Goal: Information Seeking & Learning: Learn about a topic

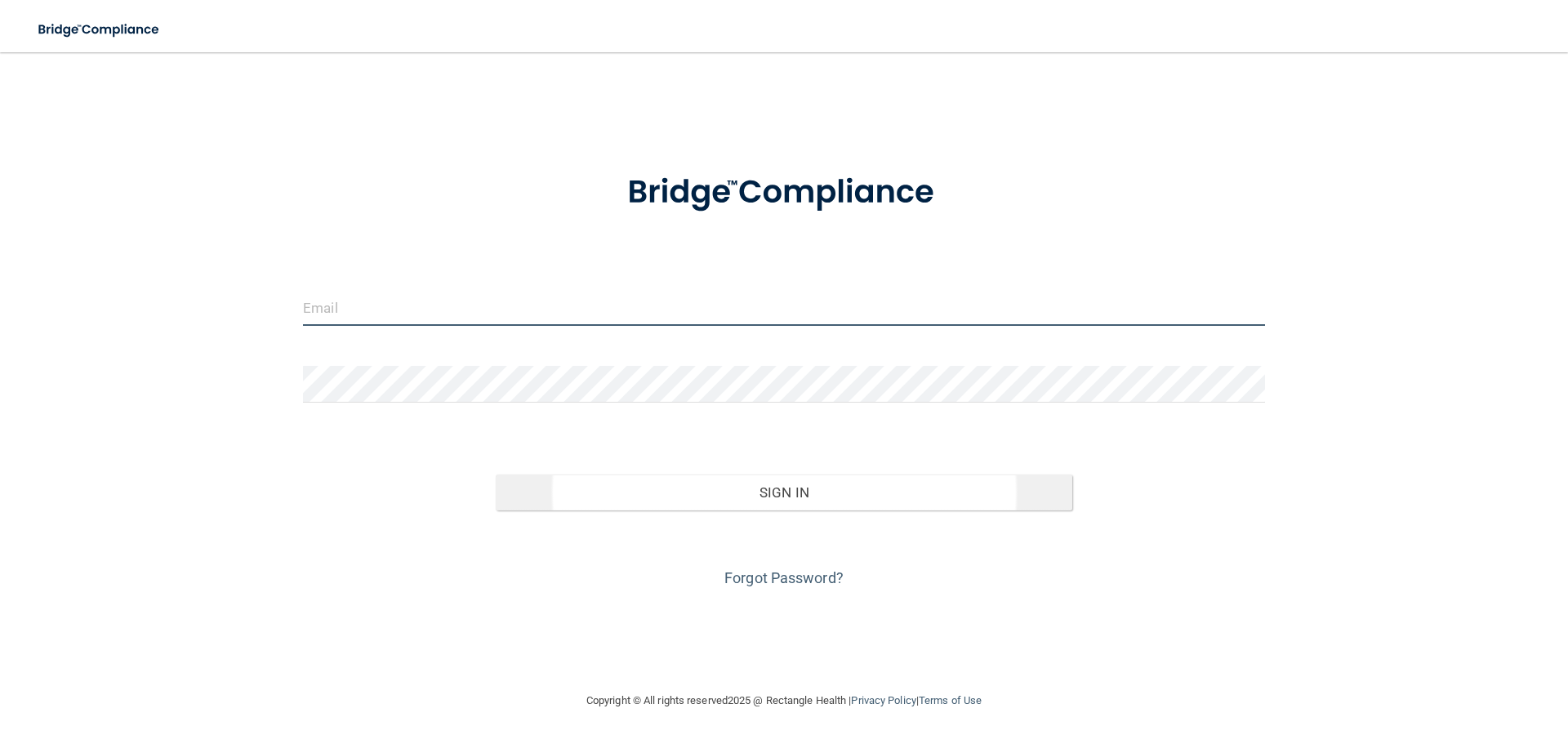
type input "[EMAIL_ADDRESS][DOMAIN_NAME]"
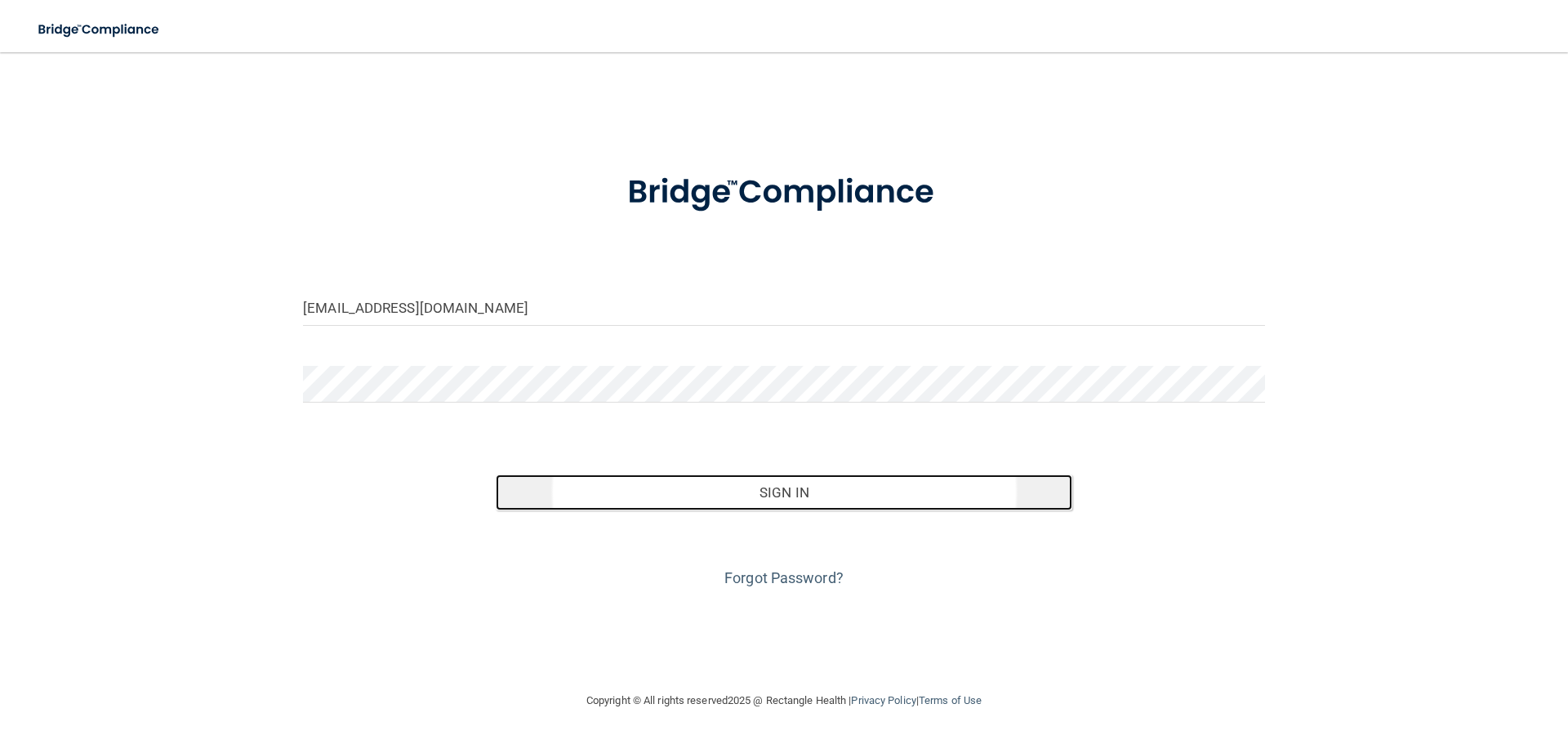
click at [720, 483] on button "Sign In" at bounding box center [784, 492] width 577 height 36
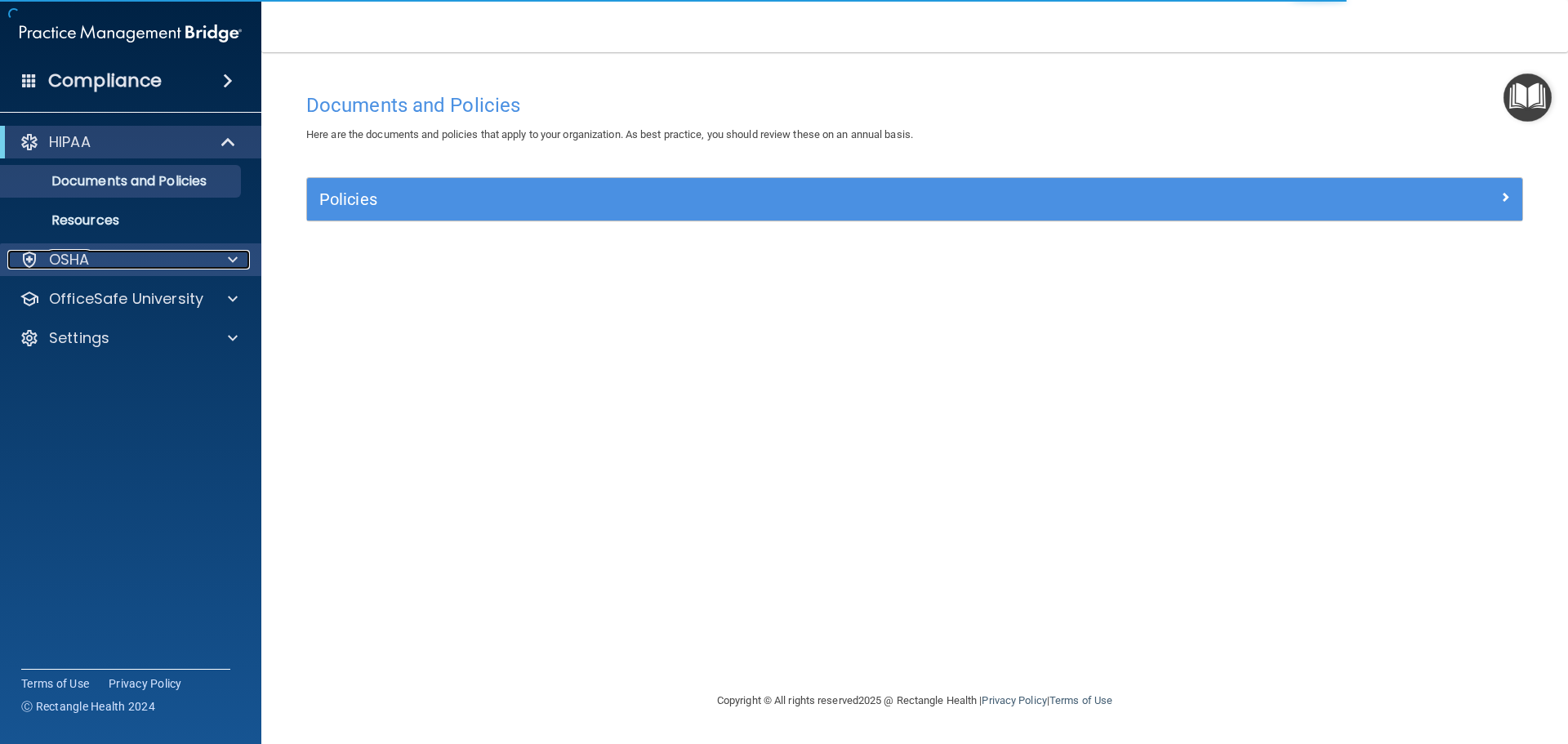
click at [231, 268] on span at bounding box center [232, 259] width 10 height 20
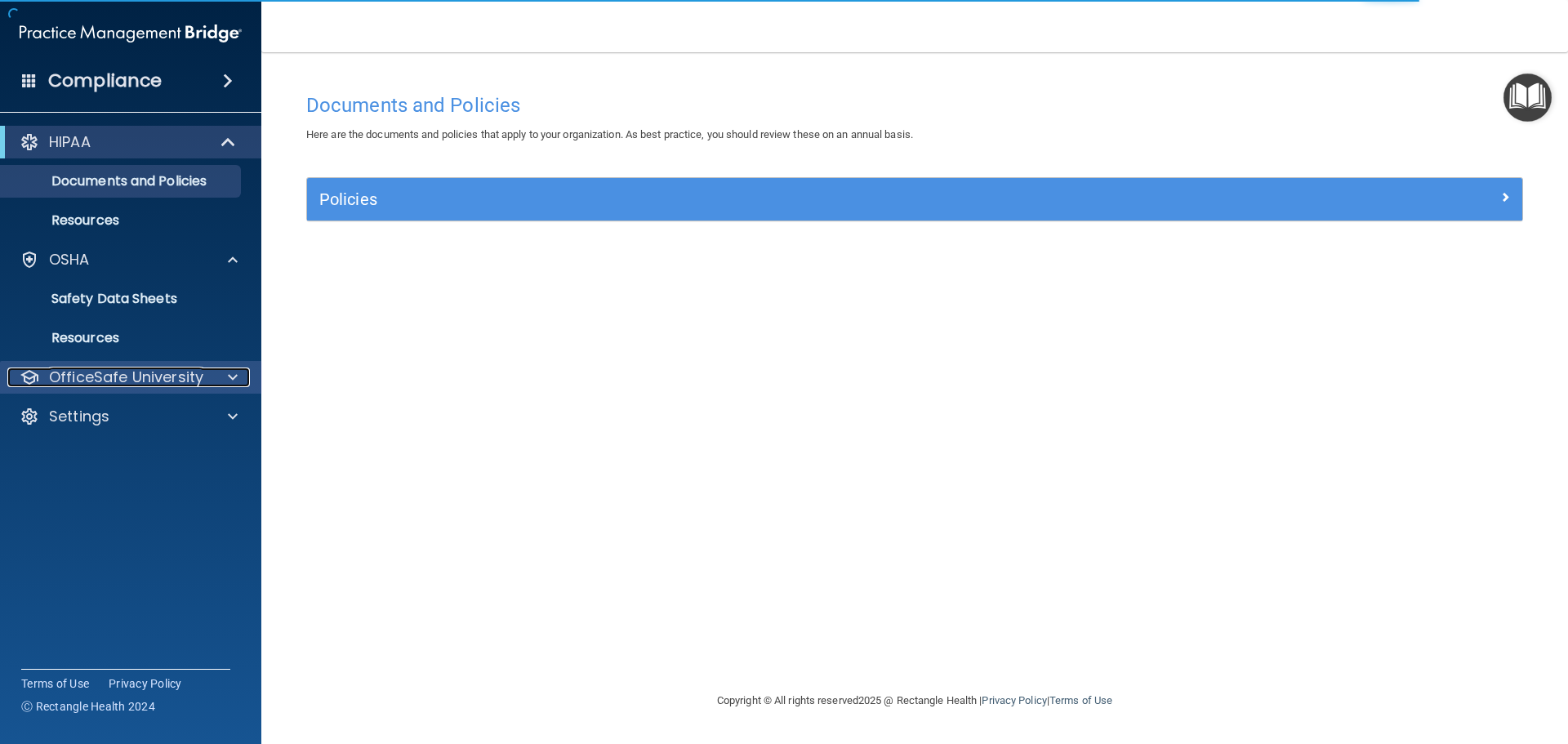
click at [221, 375] on div at bounding box center [230, 377] width 41 height 20
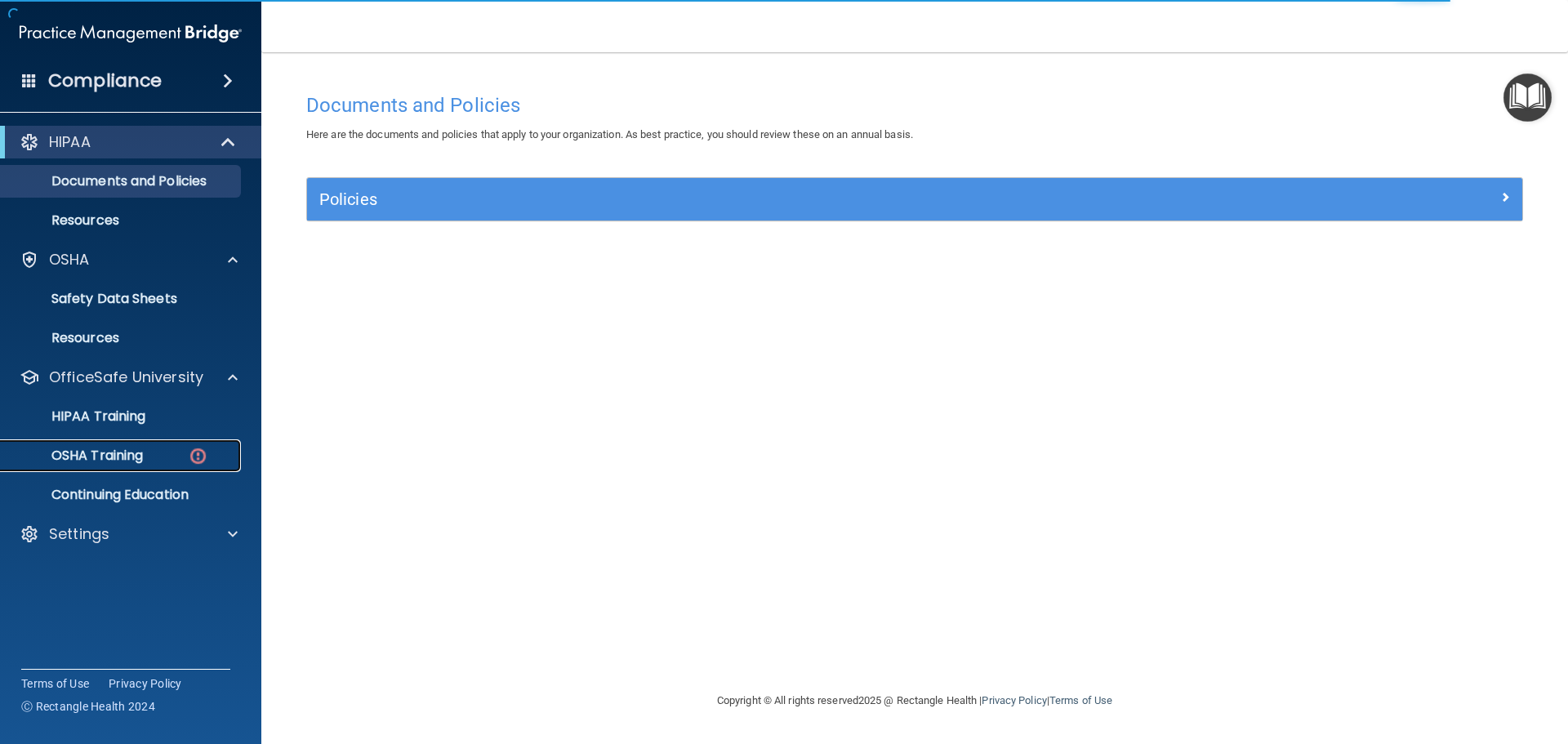
click at [166, 450] on div "OSHA Training" at bounding box center [122, 455] width 223 height 16
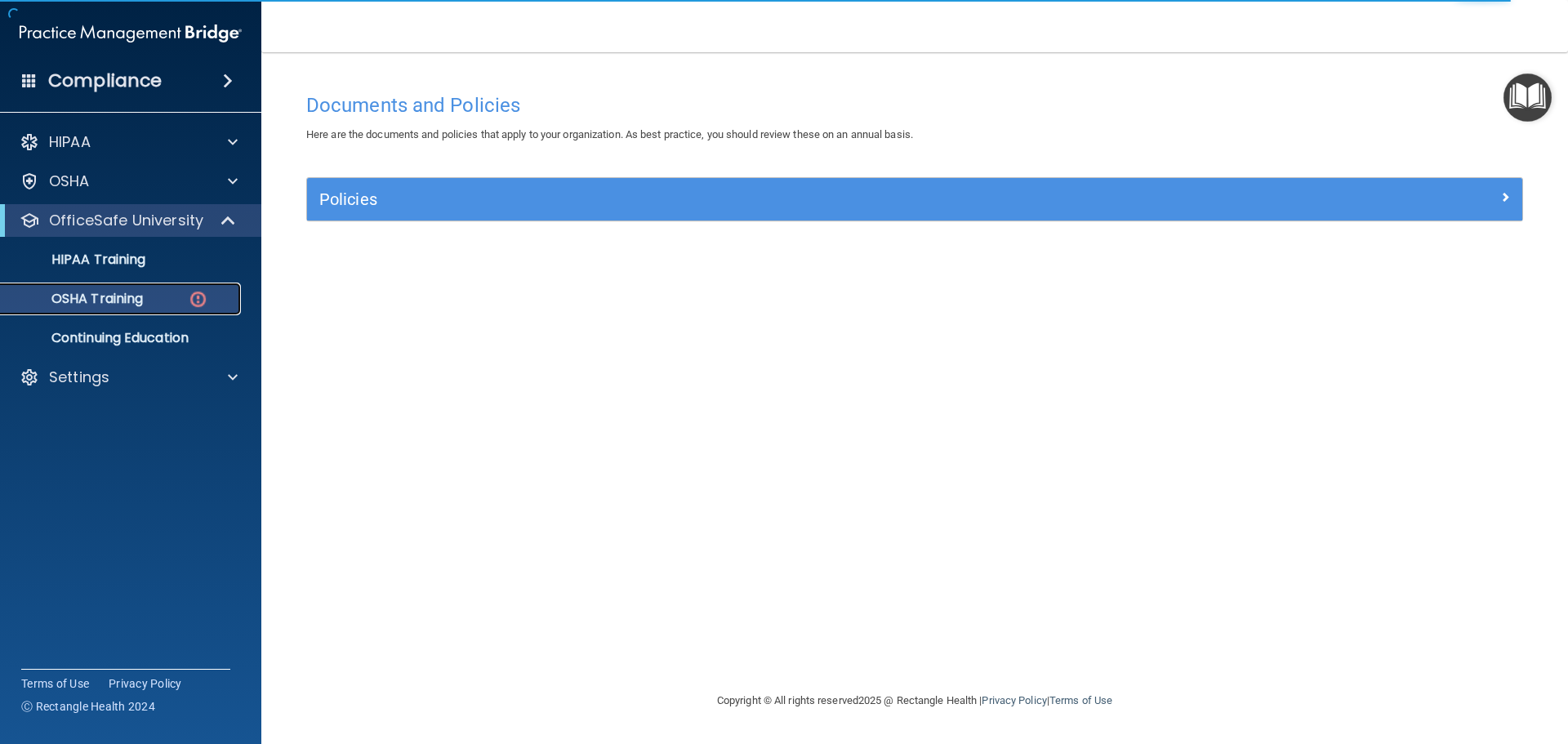
click at [131, 301] on p "OSHA Training" at bounding box center [76, 298] width 132 height 16
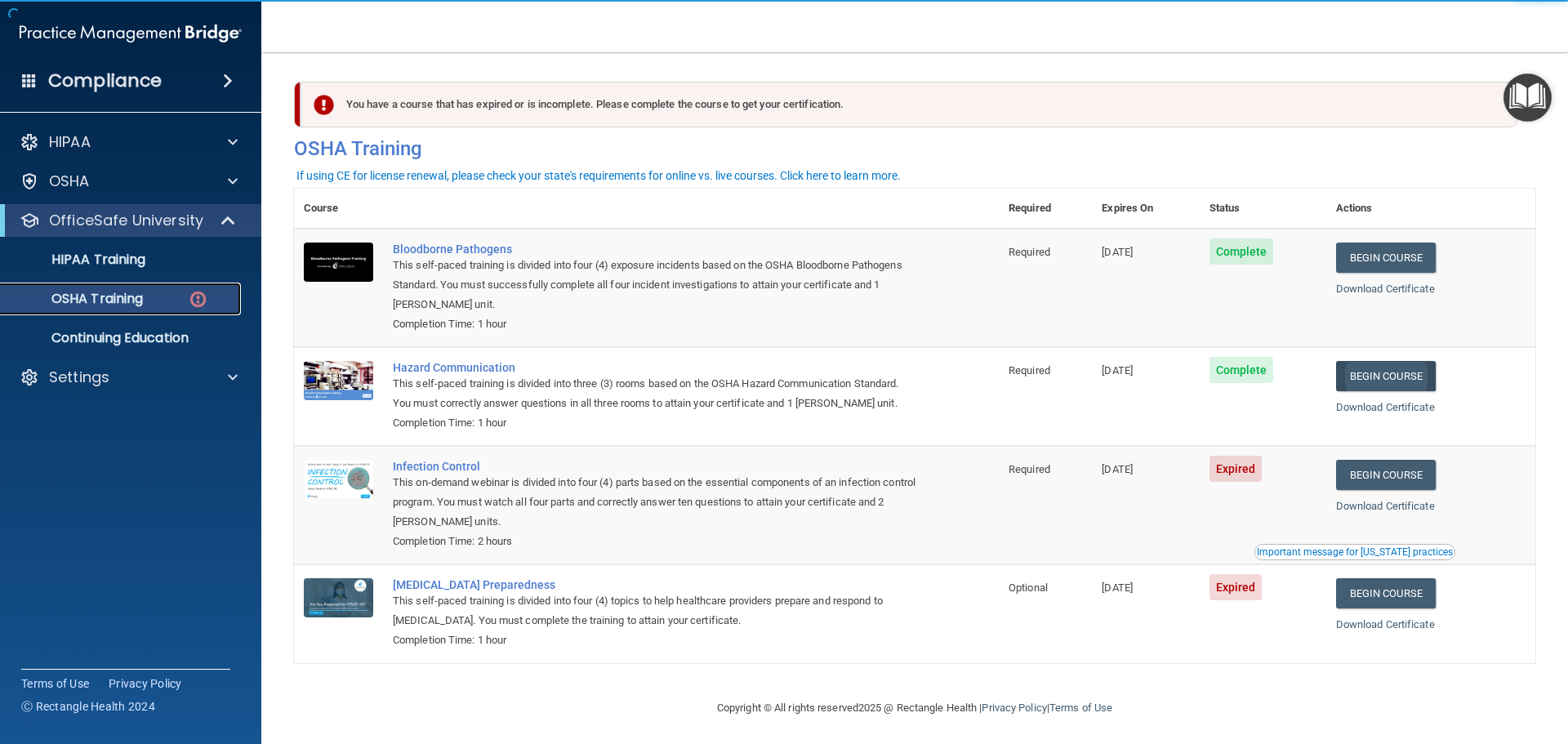
scroll to position [7, 0]
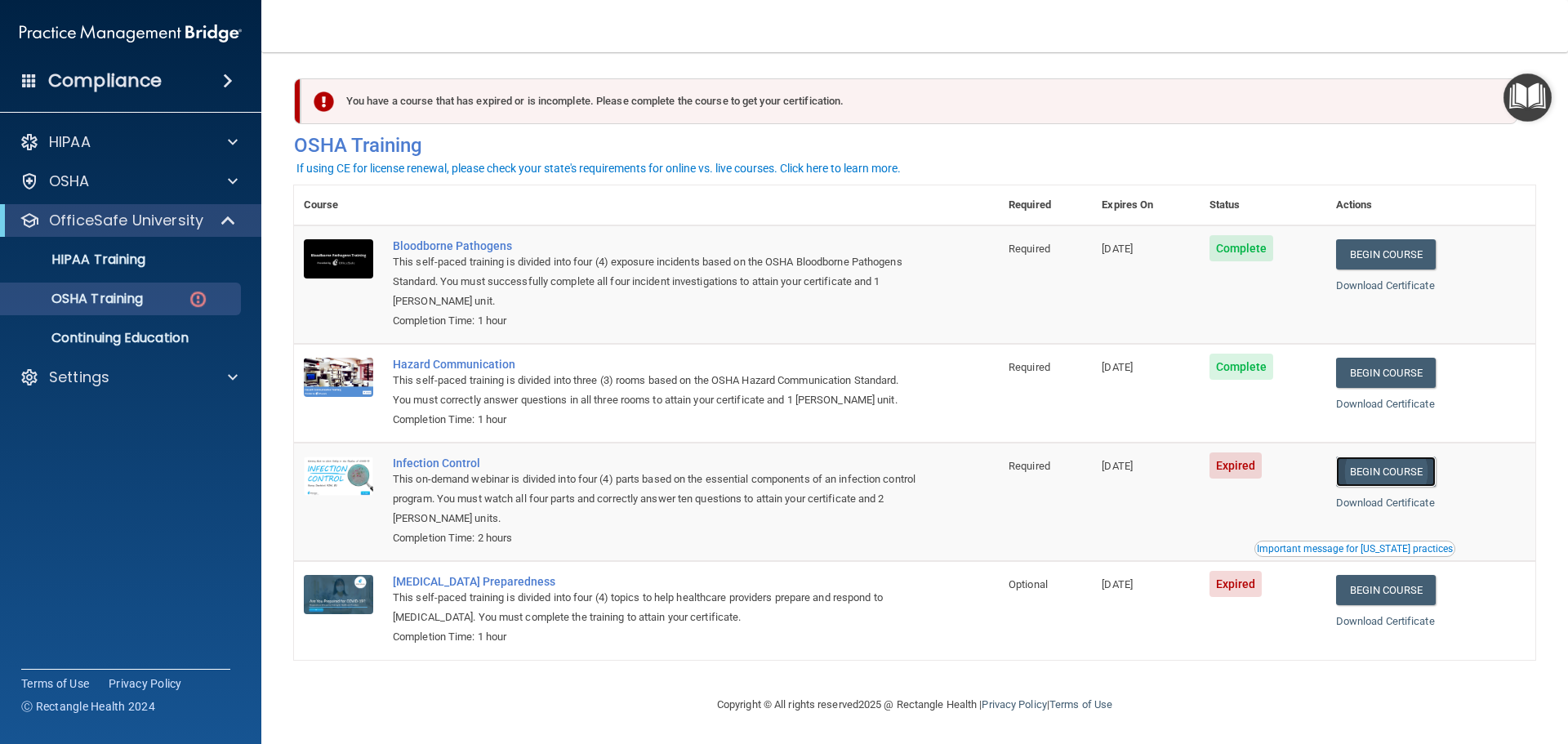
click at [1410, 471] on link "Begin Course" at bounding box center [1386, 471] width 99 height 30
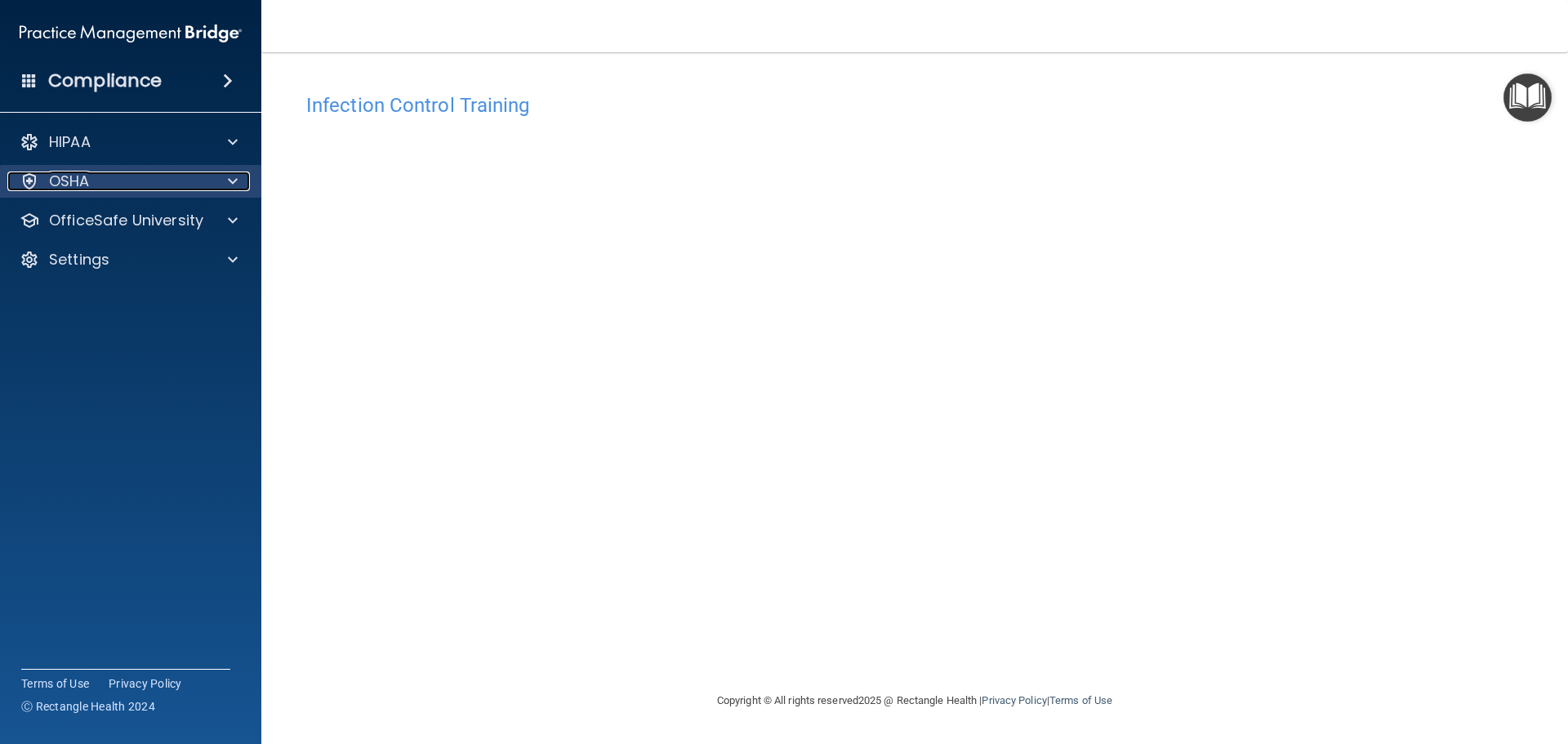
click at [94, 178] on div "OSHA" at bounding box center [108, 181] width 203 height 20
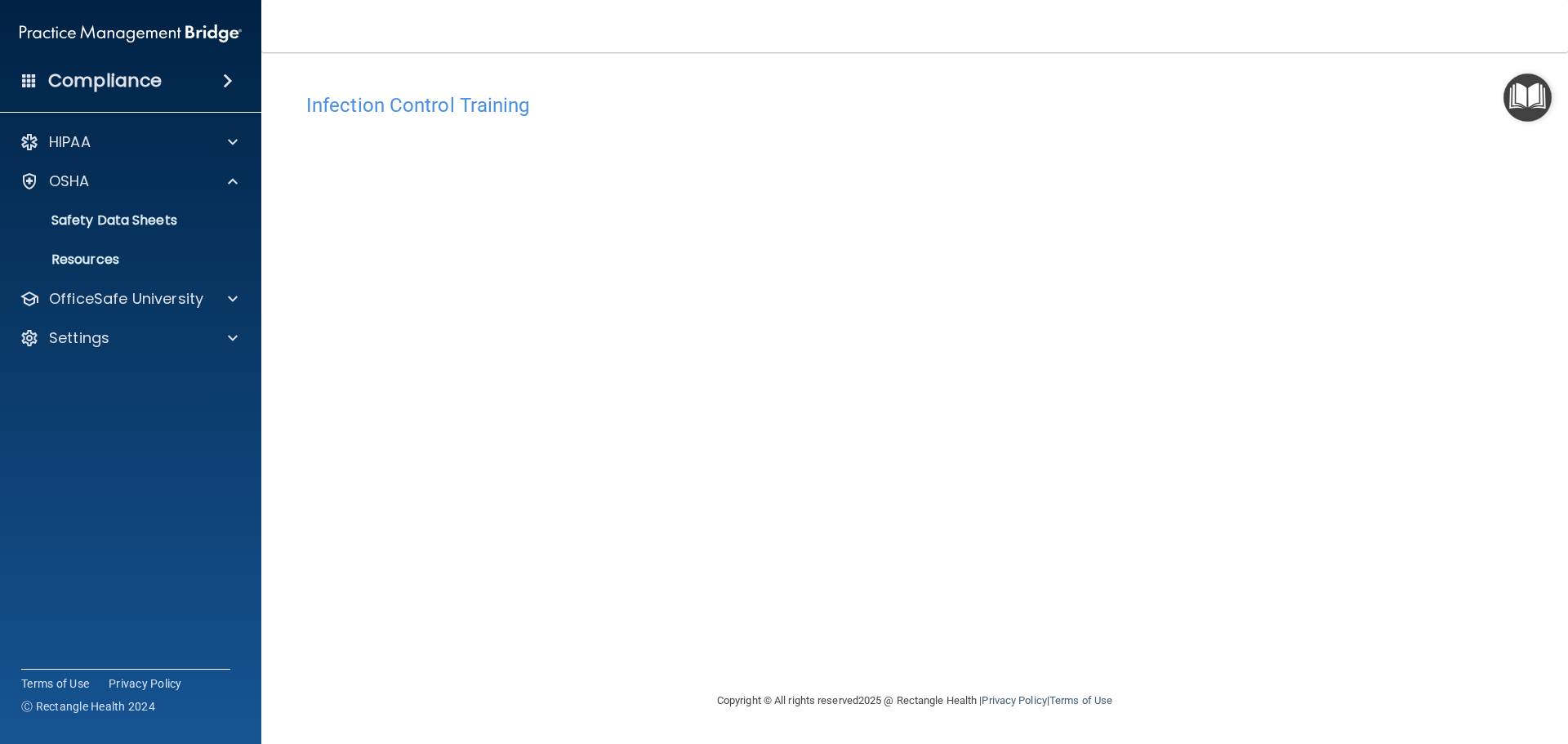
click at [120, 317] on div "HIPAA Documents and Policies Report an Incident Business Associates Emergency P…" at bounding box center [131, 242] width 262 height 248
click at [130, 303] on p "OfficeSafe University" at bounding box center [126, 298] width 155 height 20
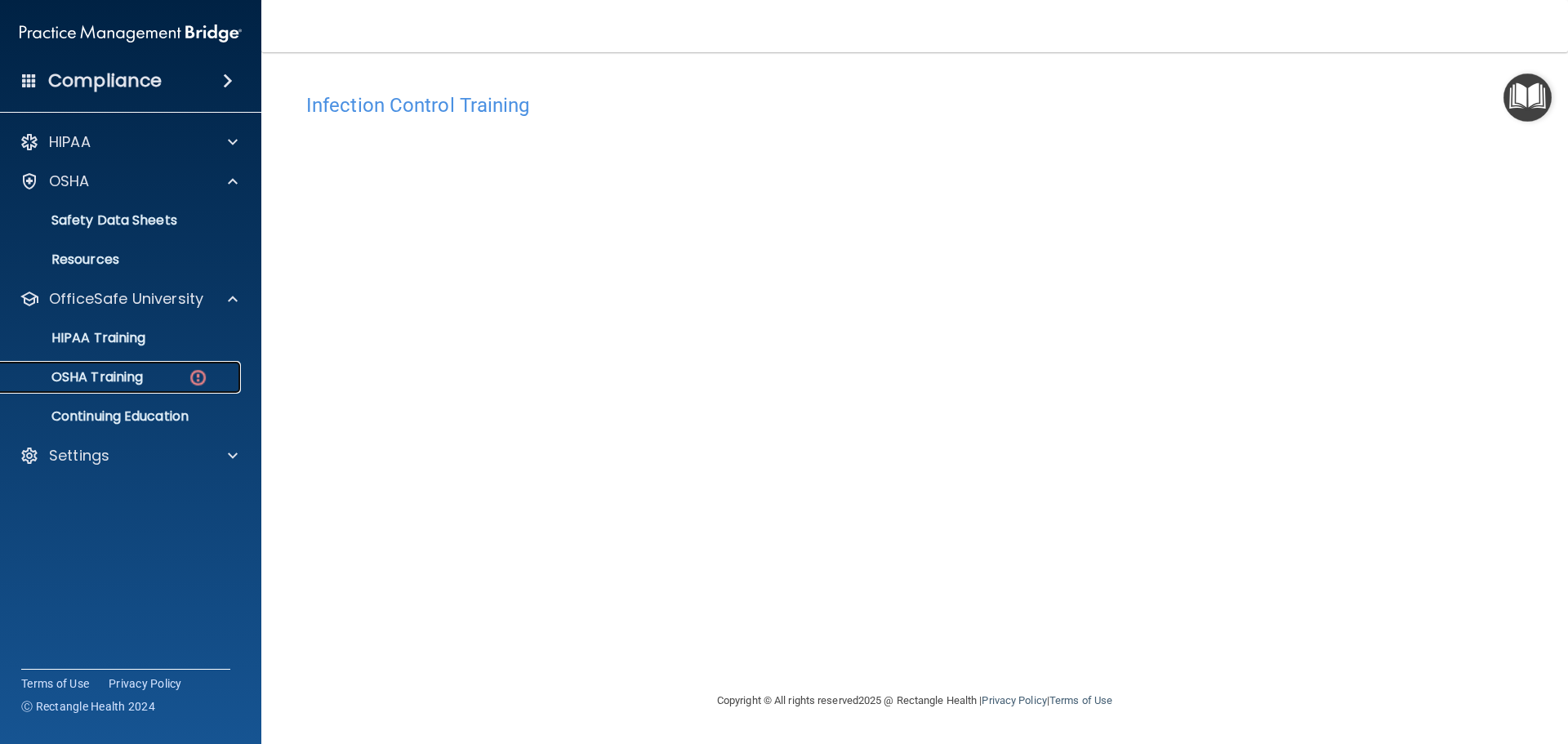
click at [129, 378] on p "OSHA Training" at bounding box center [76, 377] width 132 height 16
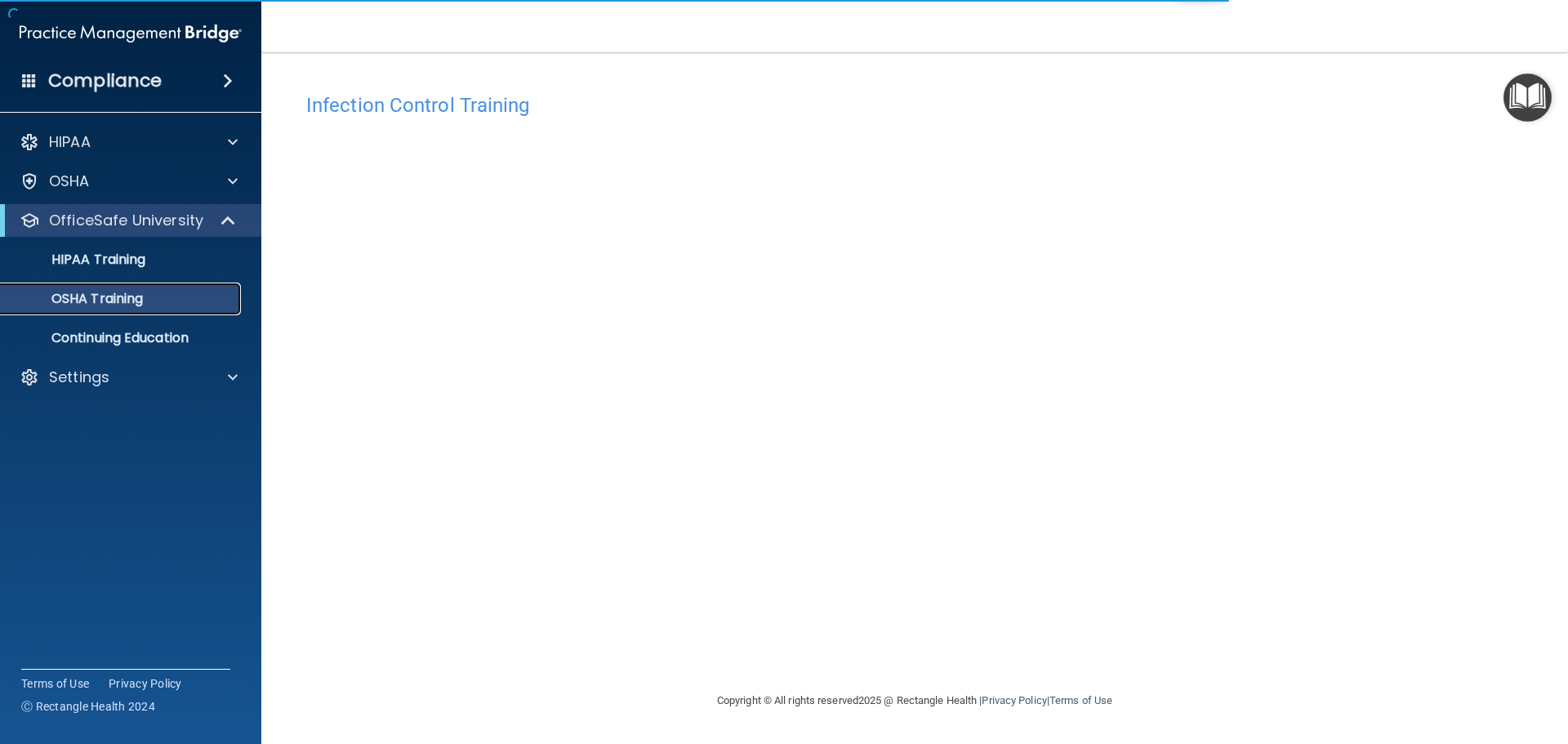
click at [187, 296] on div "OSHA Training" at bounding box center [122, 298] width 223 height 16
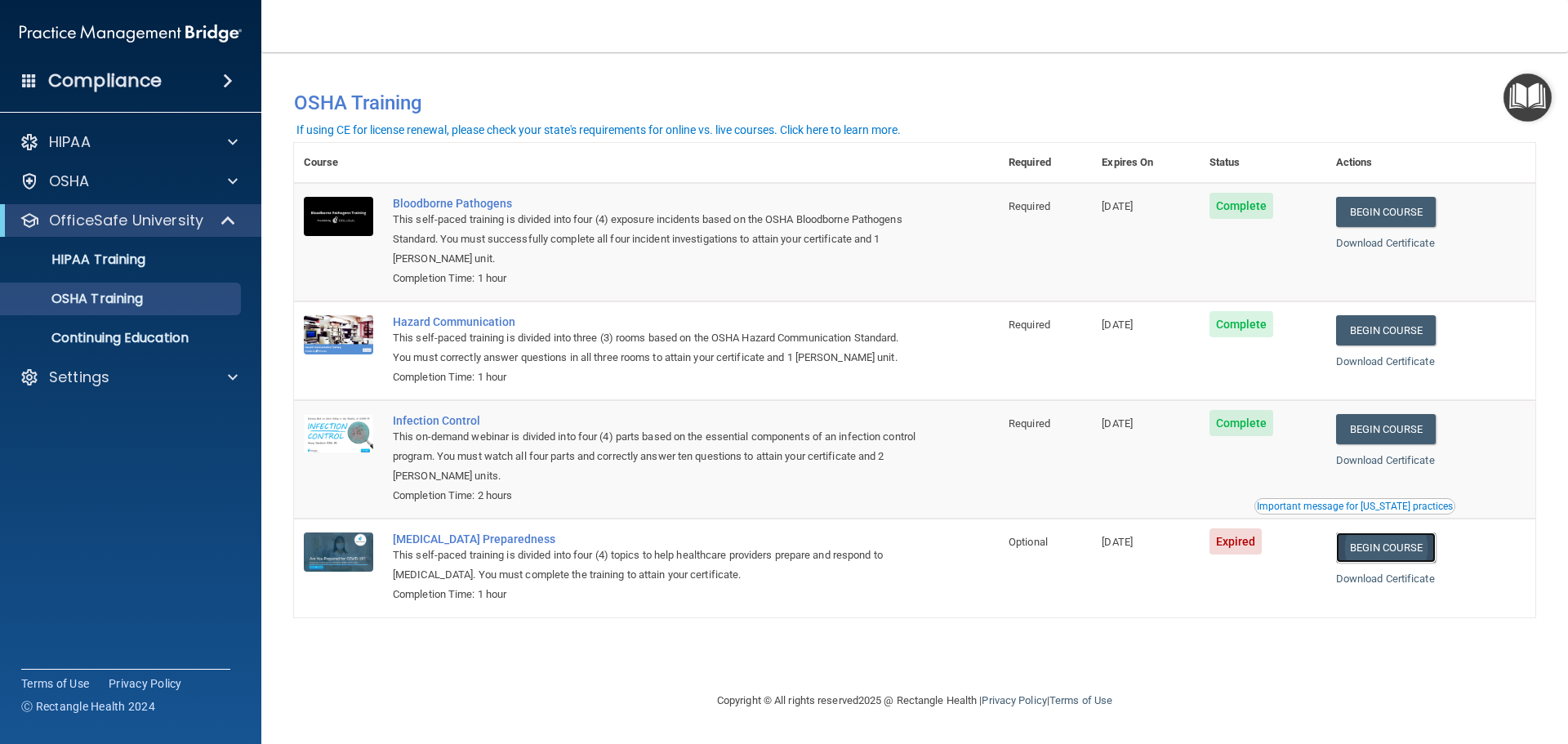
click at [1382, 545] on link "Begin Course" at bounding box center [1386, 547] width 99 height 30
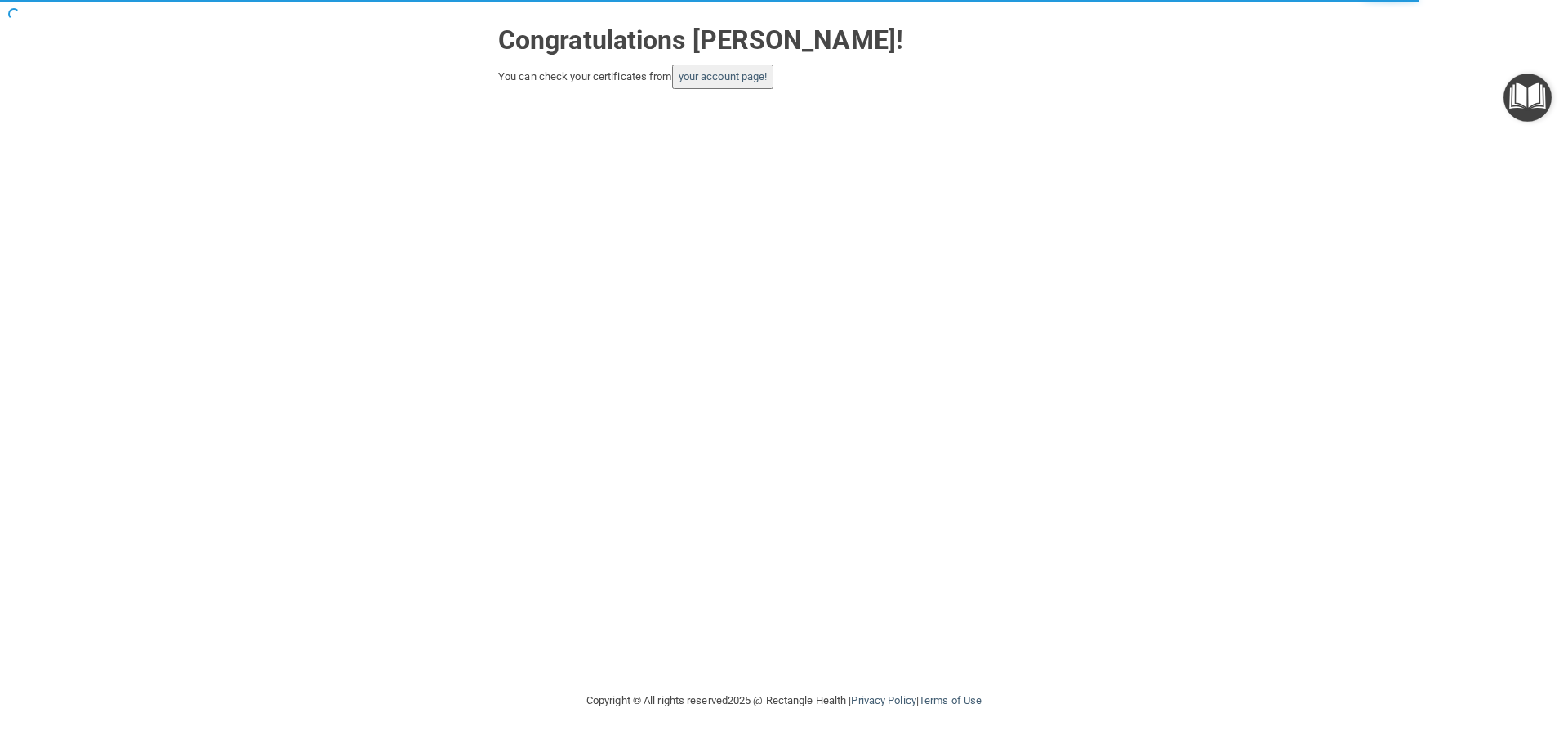
click at [727, 84] on button "your account page!" at bounding box center [723, 77] width 102 height 25
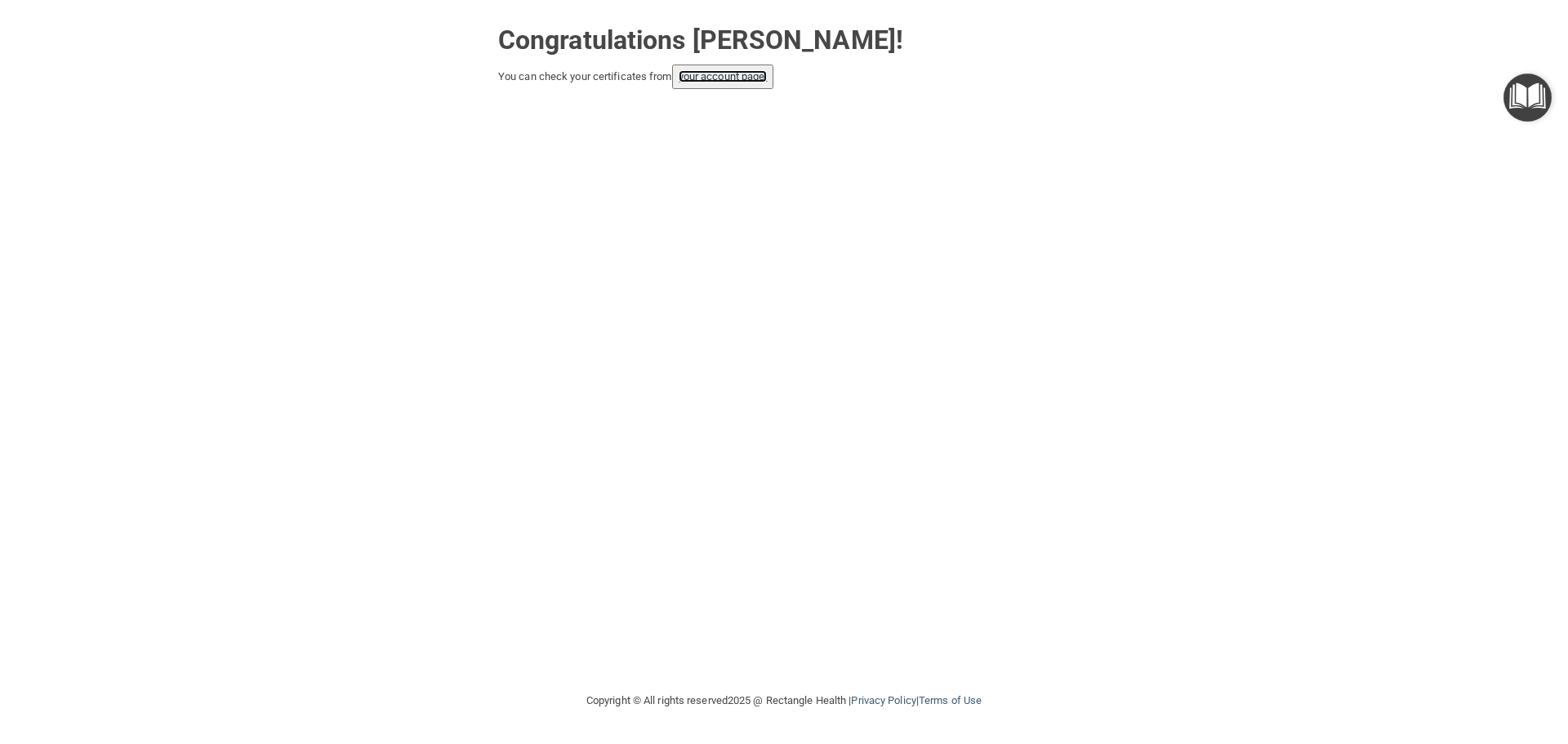
click at [753, 79] on link "your account page!" at bounding box center [723, 76] width 89 height 12
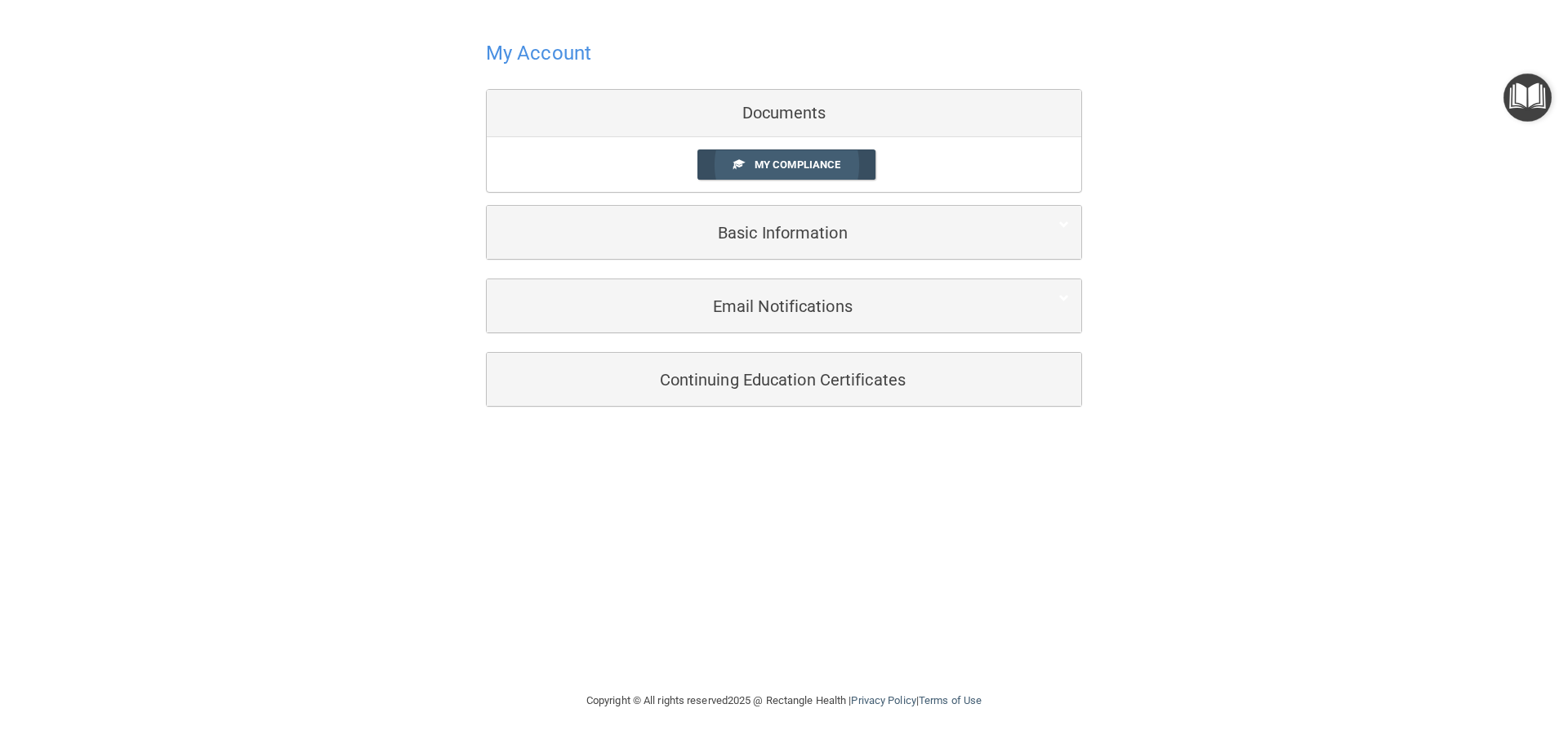
click at [744, 170] on link "My Compliance" at bounding box center [786, 164] width 179 height 30
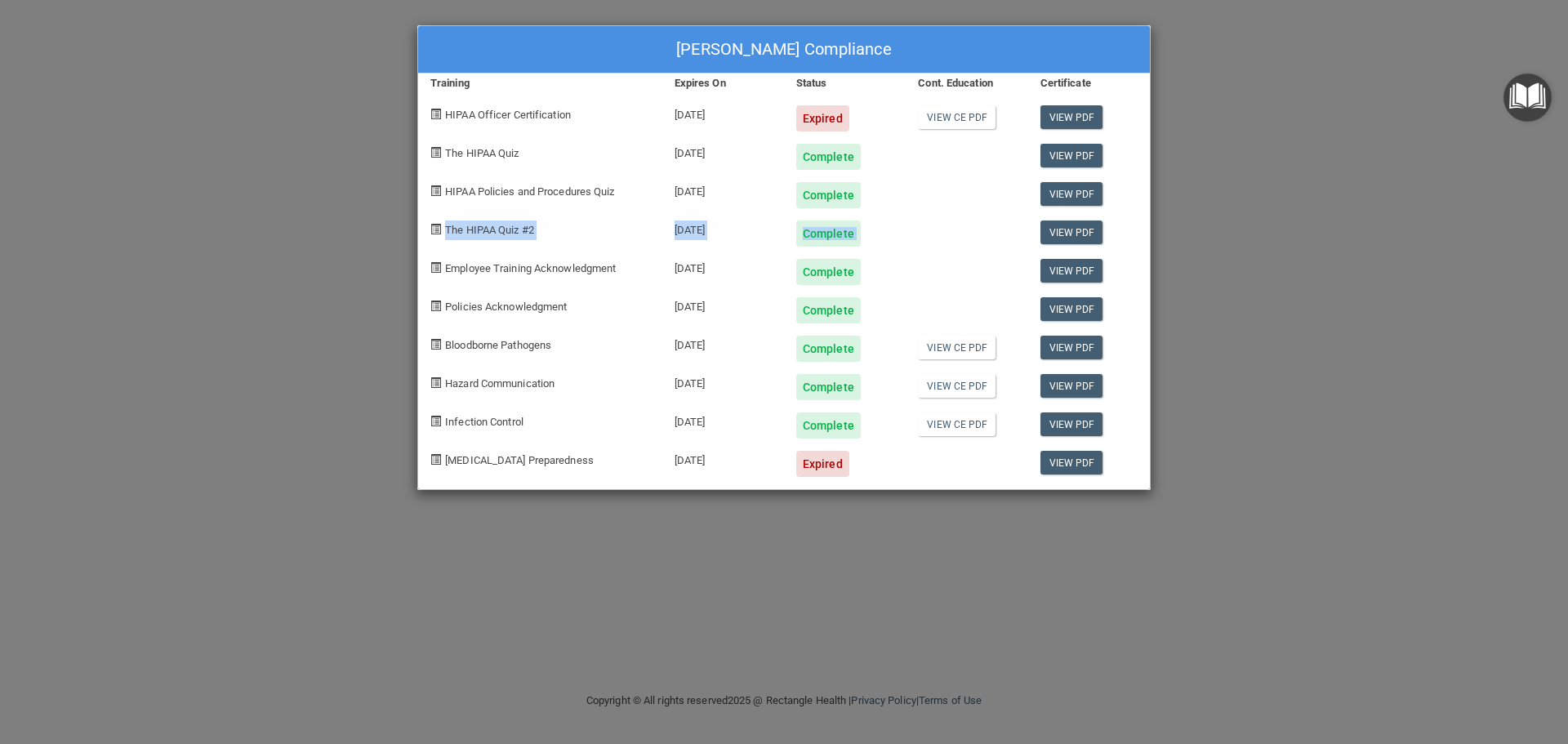
click at [1300, 208] on div "[PERSON_NAME] Compliance Training Expires On Status Cont. Education Certificate…" at bounding box center [784, 372] width 1568 height 744
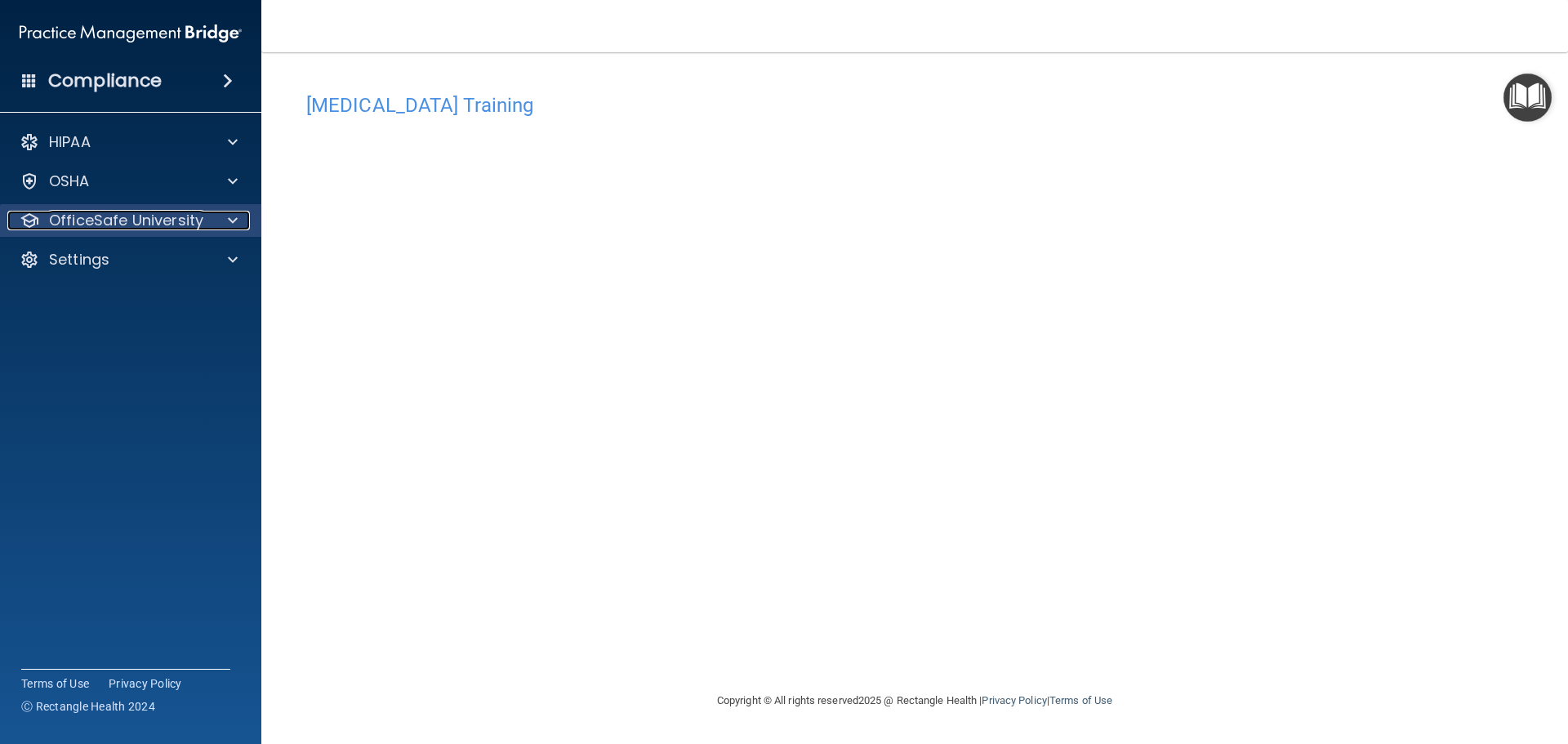
click at [115, 214] on p "OfficeSafe University" at bounding box center [126, 220] width 155 height 20
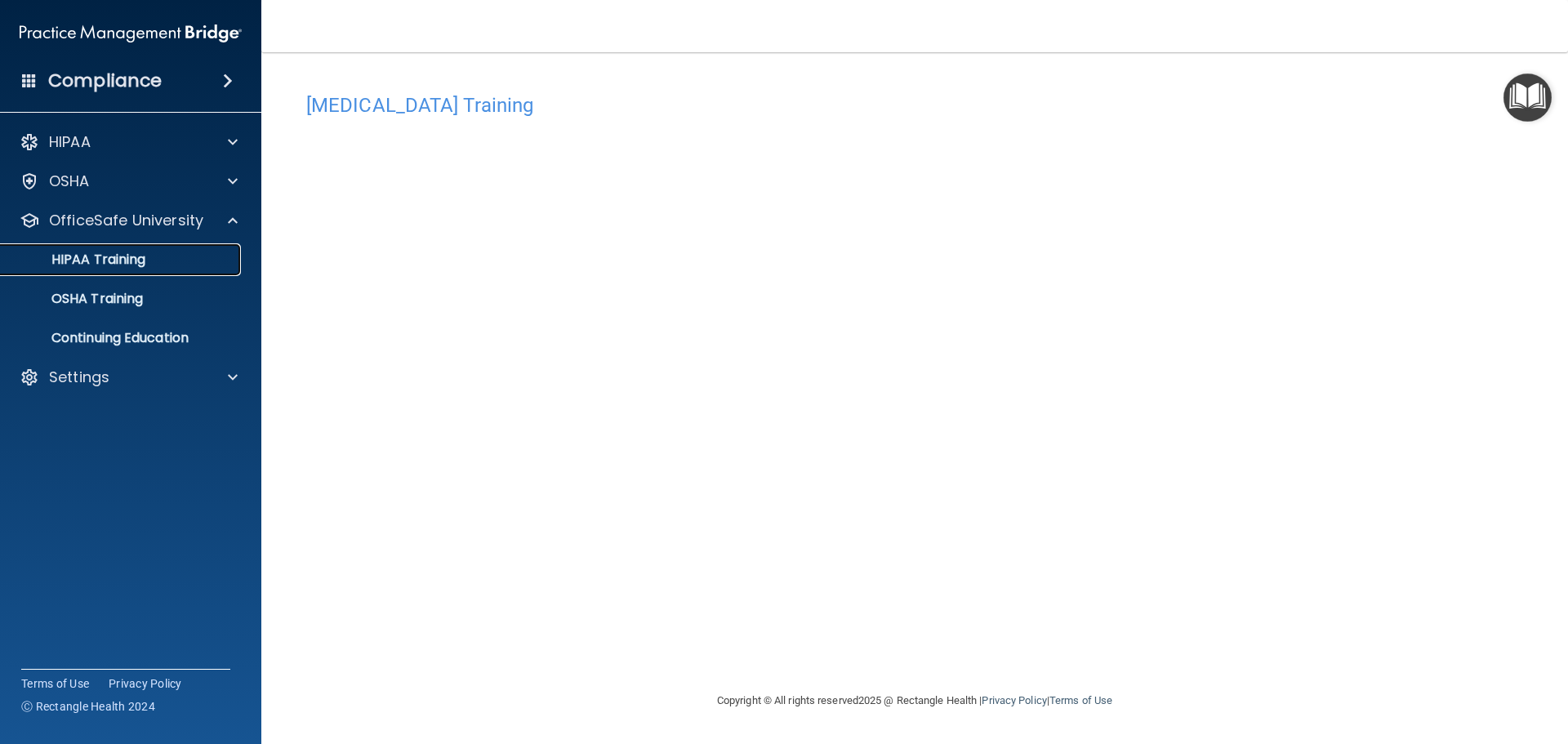
click at [107, 256] on p "HIPAA Training" at bounding box center [78, 259] width 135 height 16
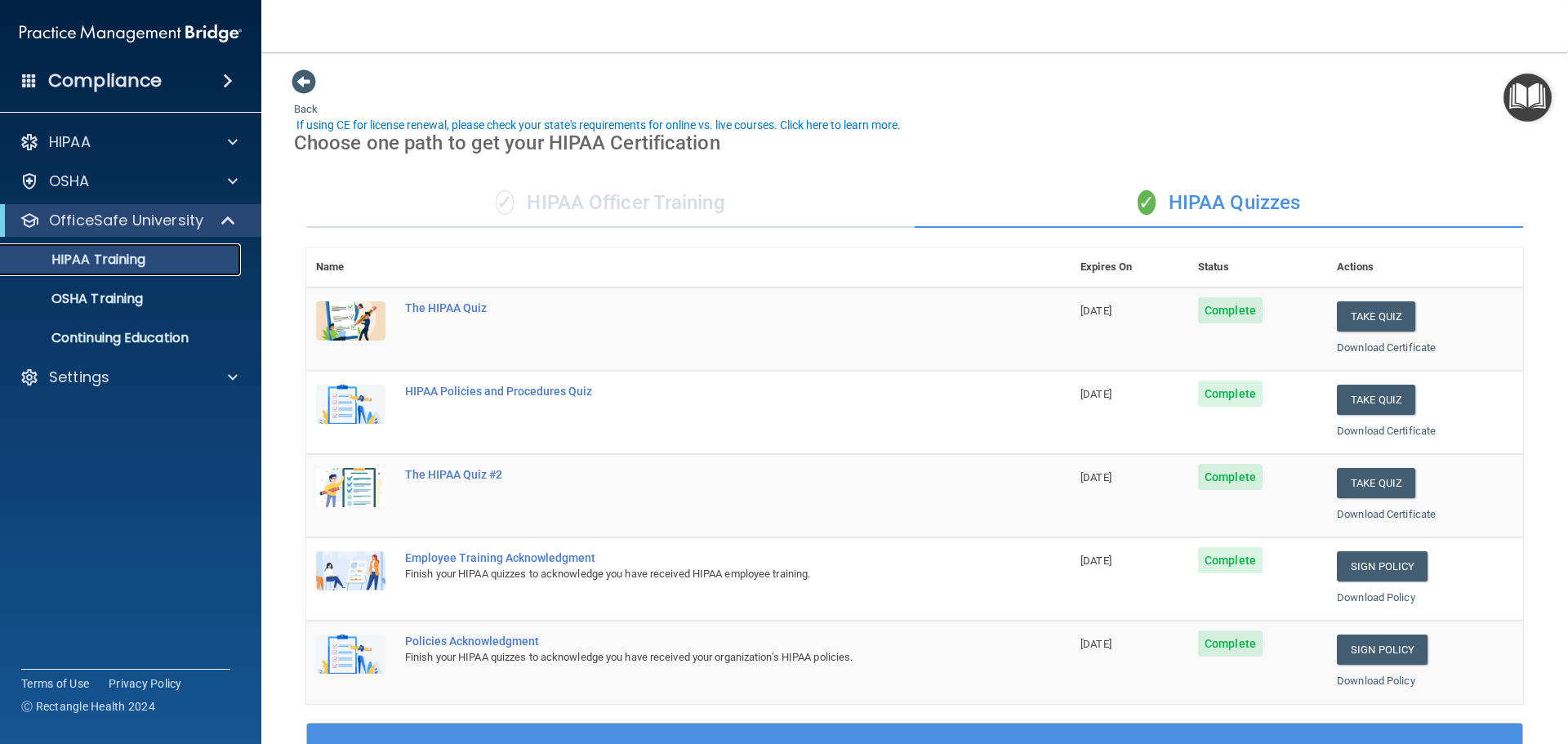
scroll to position [82, 0]
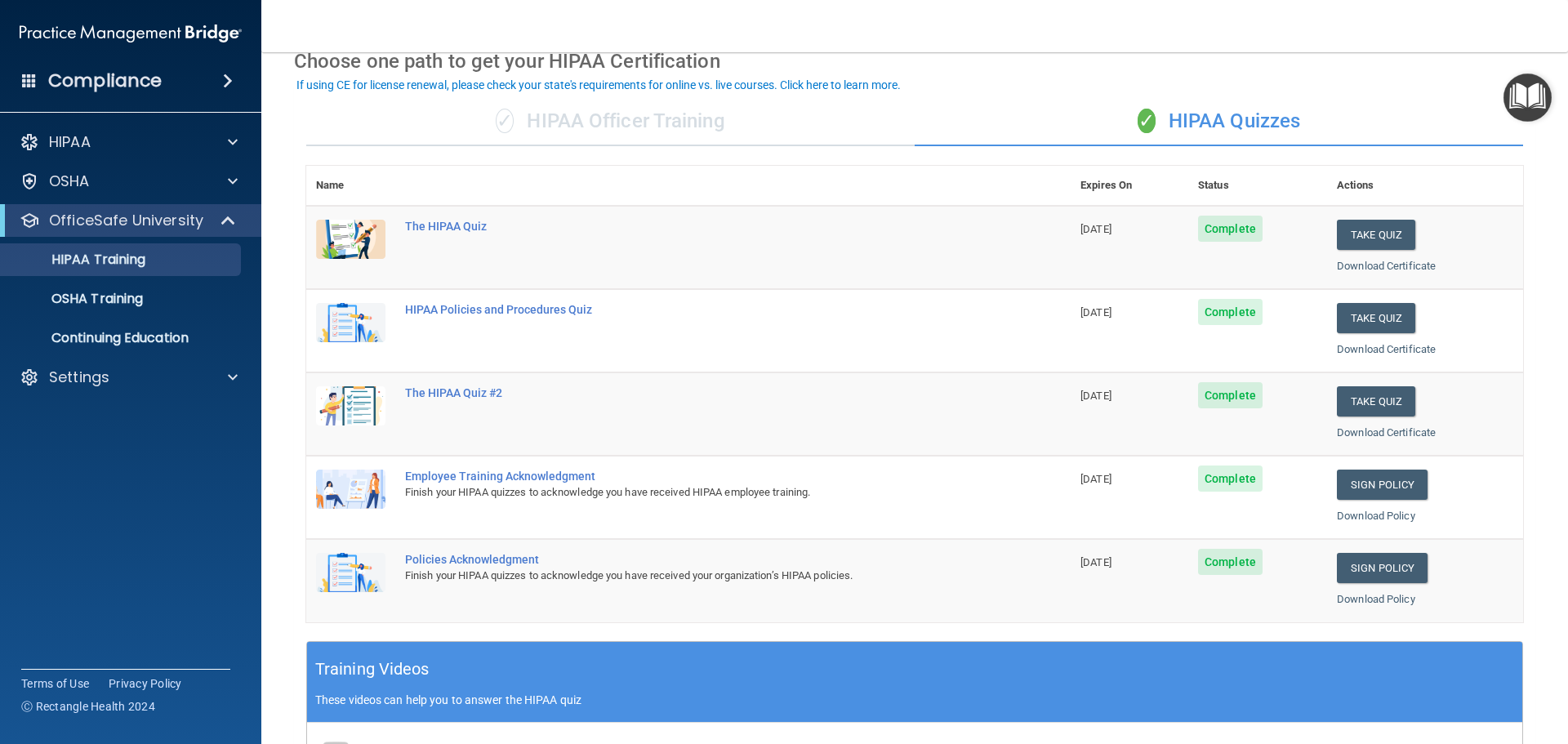
click at [619, 126] on div "✓ HIPAA Officer Training" at bounding box center [610, 121] width 609 height 49
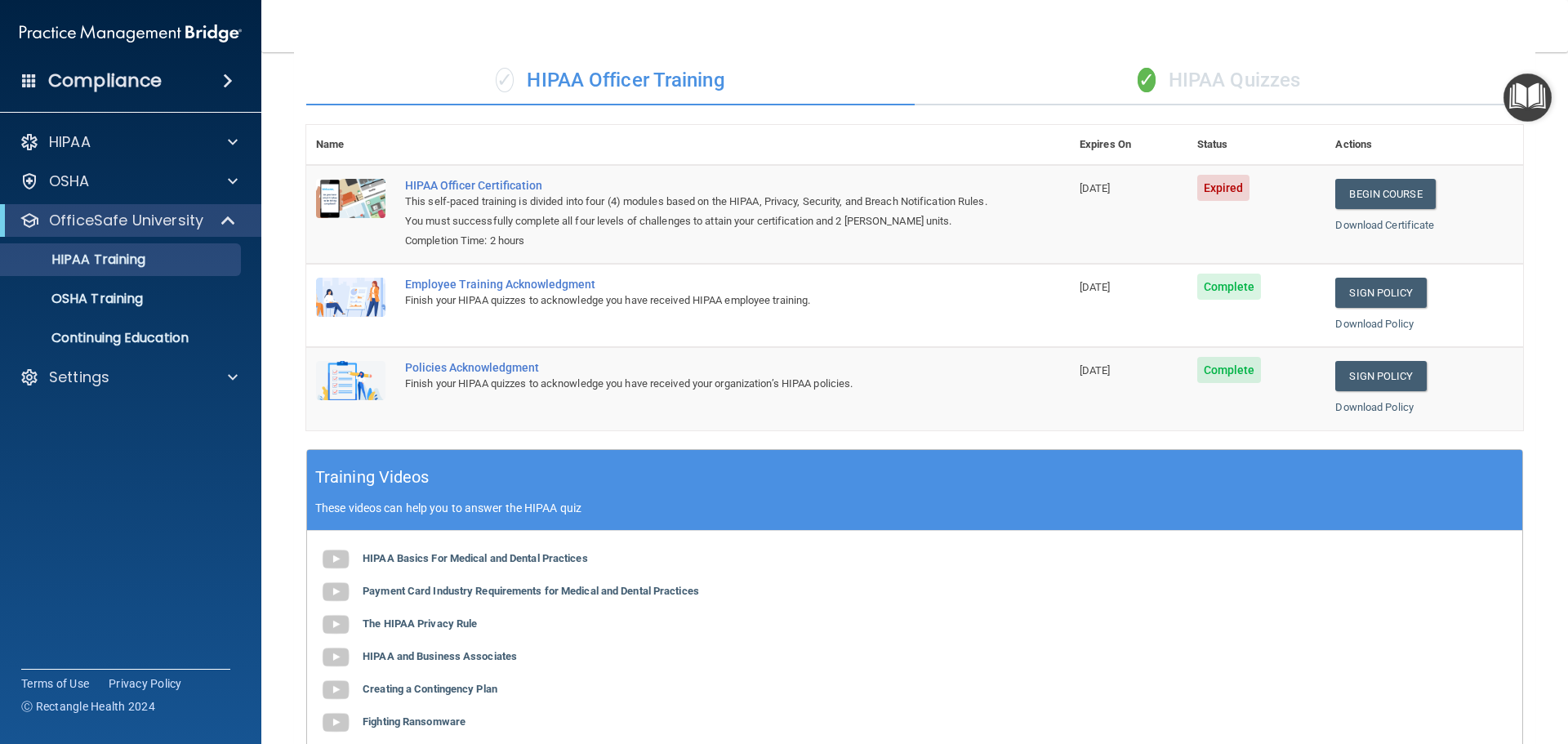
scroll to position [0, 0]
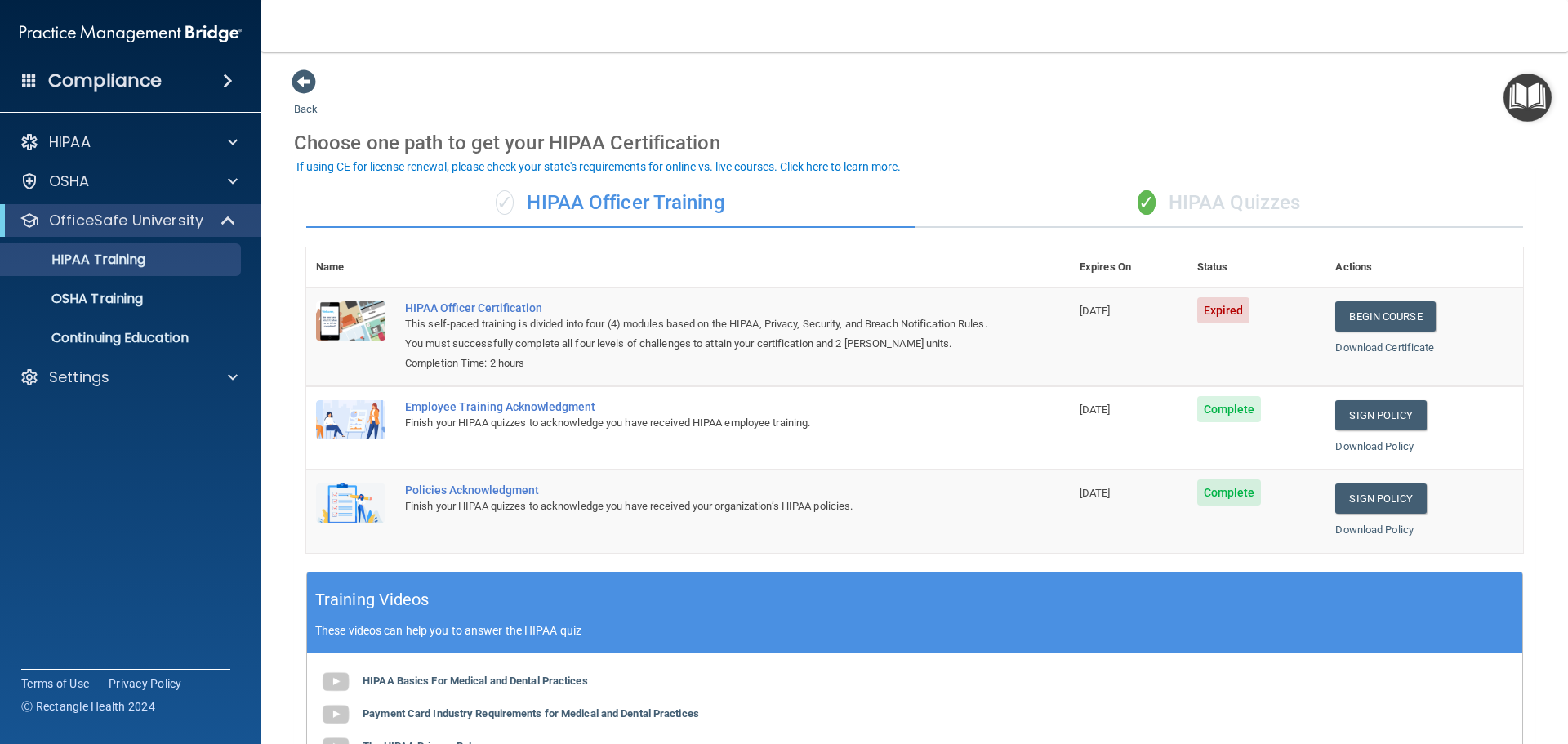
click at [177, 83] on div "Compliance" at bounding box center [131, 81] width 261 height 36
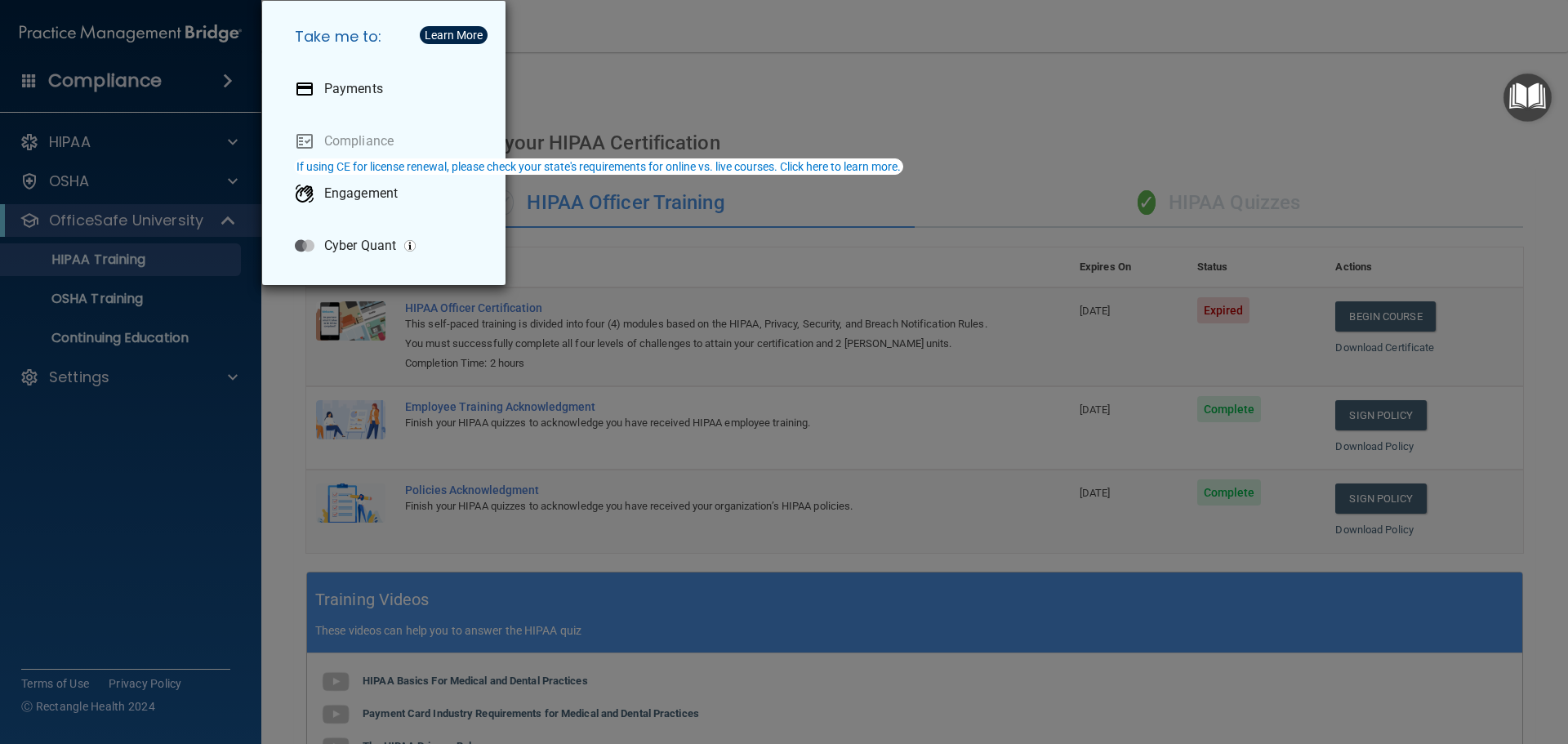
click at [102, 360] on div "Take me to: Payments Compliance Engagement Cyber Quant" at bounding box center [784, 372] width 1568 height 744
